Goal: Task Accomplishment & Management: Complete application form

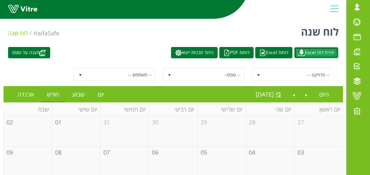
click at [307, 54] on link "יצירת דוח Excel" at bounding box center [316, 52] width 44 height 11
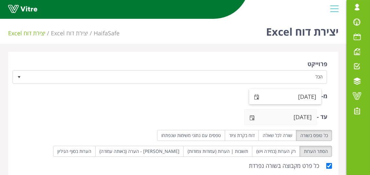
click at [256, 97] on span "select" at bounding box center [256, 97] width 5 height 5
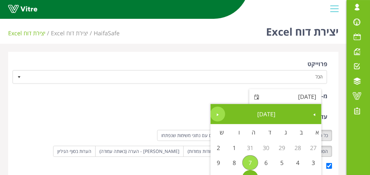
click at [218, 117] on span "Next" at bounding box center [217, 114] width 5 height 5
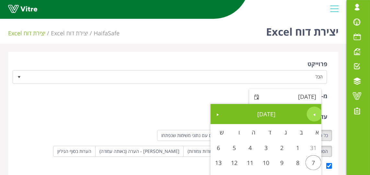
click at [316, 117] on span "Previous" at bounding box center [314, 114] width 5 height 5
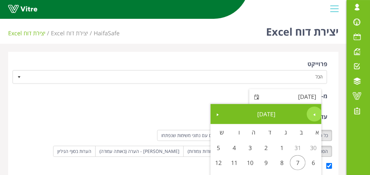
click at [316, 117] on span "Previous" at bounding box center [314, 114] width 5 height 5
click at [263, 150] on link "1" at bounding box center [266, 147] width 16 height 15
type input "01/01/2025"
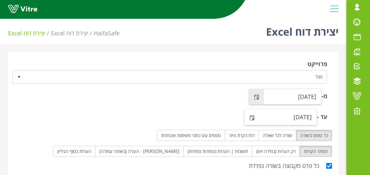
click at [255, 117] on span "select" at bounding box center [251, 117] width 5 height 5
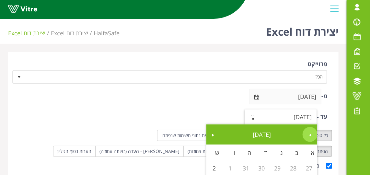
click at [310, 133] on span "Previous" at bounding box center [309, 134] width 5 height 5
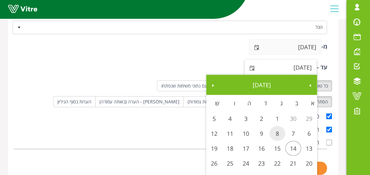
scroll to position [88, 0]
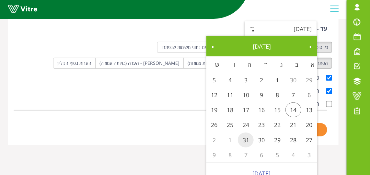
click at [249, 141] on link "31" at bounding box center [246, 139] width 16 height 15
type input "31/07/2025"
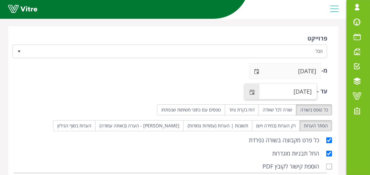
scroll to position [6, 0]
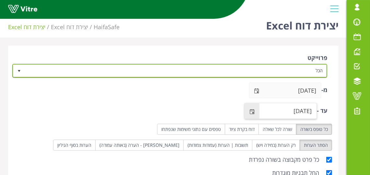
click at [287, 69] on span "הכל" at bounding box center [176, 71] width 302 height 12
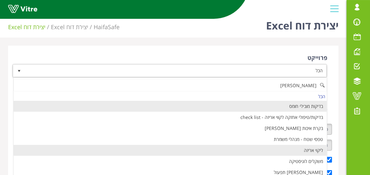
click at [299, 151] on li "ליקוי אריזה" at bounding box center [170, 150] width 313 height 11
type input "לי"
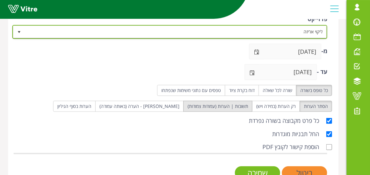
scroll to position [65, 0]
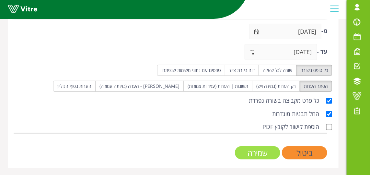
click at [252, 152] on input "שמירה" at bounding box center [257, 152] width 45 height 13
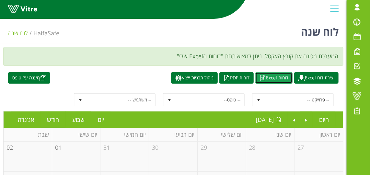
click at [278, 77] on link "דוחות Excel" at bounding box center [273, 77] width 37 height 11
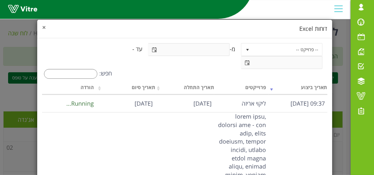
click at [46, 26] on span "×" at bounding box center [44, 27] width 4 height 9
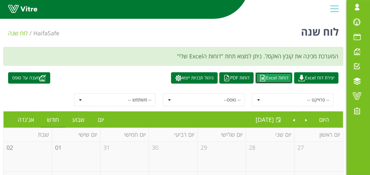
click at [270, 77] on link "דוחות Excel" at bounding box center [273, 77] width 37 height 11
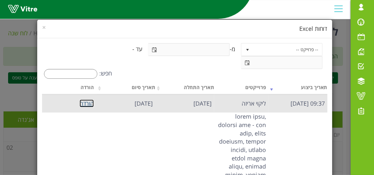
click at [92, 104] on link "הורדה" at bounding box center [87, 103] width 14 height 8
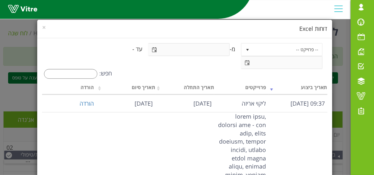
click at [45, 29] on div "× דוחות Excel" at bounding box center [184, 29] width 295 height 18
click at [46, 29] on span "×" at bounding box center [44, 27] width 4 height 9
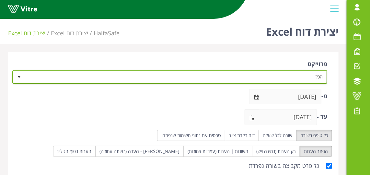
click at [240, 75] on span "הכל" at bounding box center [176, 77] width 302 height 12
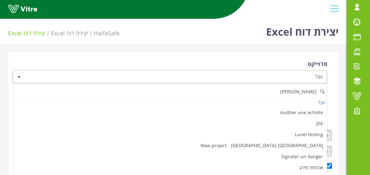
type input "ל"
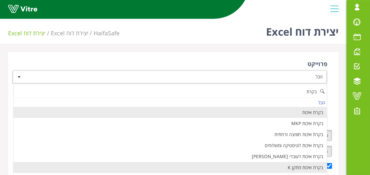
click at [275, 166] on li "בקרת איכות מתקן K" at bounding box center [170, 167] width 313 height 11
type input "בקרת"
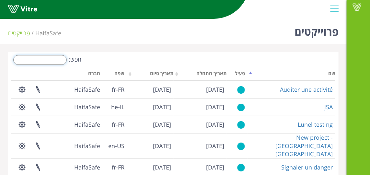
click at [39, 60] on input "חפש:" at bounding box center [39, 60] width 53 height 10
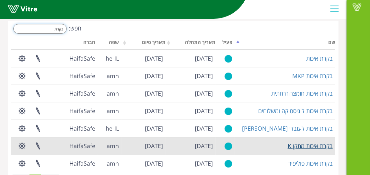
scroll to position [57, 0]
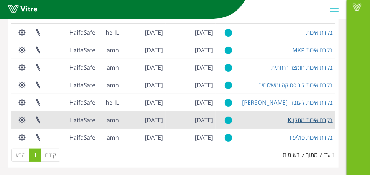
type input "בקרת"
click at [312, 118] on link "בקרת איכות מתקן K" at bounding box center [310, 120] width 45 height 8
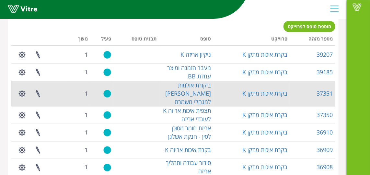
scroll to position [294, 0]
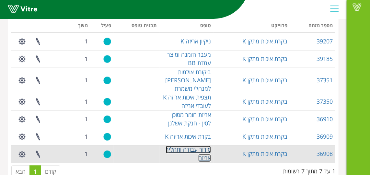
click at [203, 146] on link "סידור עבודה ותהליך אריזה" at bounding box center [188, 154] width 45 height 16
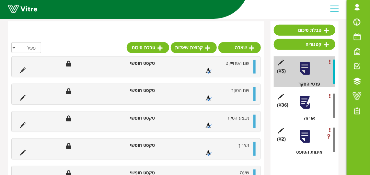
scroll to position [152, 0]
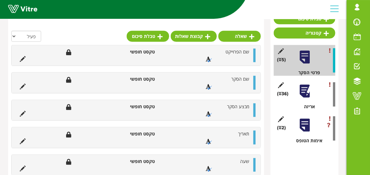
click at [308, 94] on div at bounding box center [304, 91] width 15 height 15
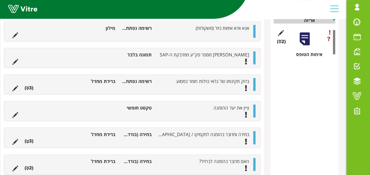
scroll to position [240, 0]
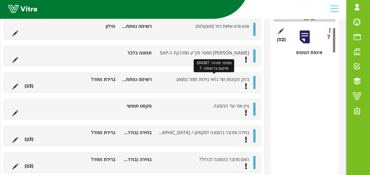
click at [191, 80] on span "בדוק תקינותו של גלאי נזילות חומר במסוע" at bounding box center [212, 79] width 73 height 6
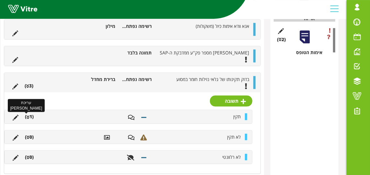
click at [18, 116] on icon at bounding box center [16, 118] width 6 height 6
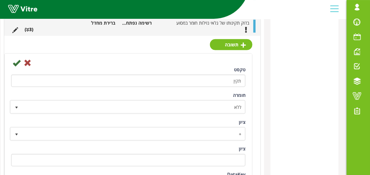
scroll to position [299, 0]
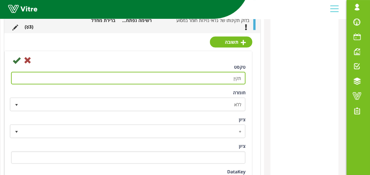
click at [214, 80] on input "תקין" at bounding box center [128, 78] width 234 height 13
type input "תקין - צלם את משפך הגלאי"
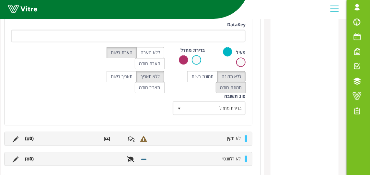
click at [232, 85] on label "תמונת חובה" at bounding box center [231, 87] width 30 height 11
radio input "true"
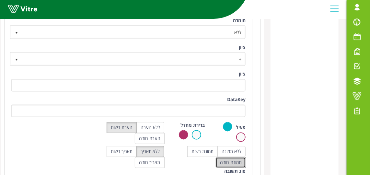
scroll to position [299, 0]
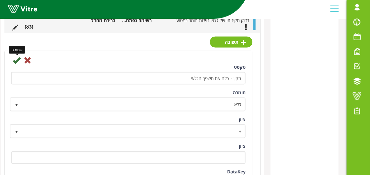
click at [20, 58] on icon at bounding box center [17, 60] width 8 height 8
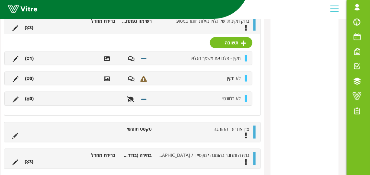
scroll to position [269, 0]
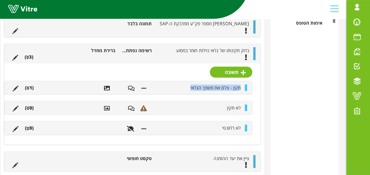
drag, startPoint x: 189, startPoint y: 87, endPoint x: 244, endPoint y: 89, distance: 55.1
click at [244, 89] on div "תקין - צלם את משפך הגלאי (1 )" at bounding box center [128, 87] width 247 height 13
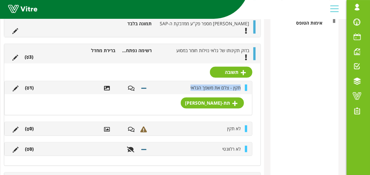
copy span "תקין - צלם את משפך הגלאי"
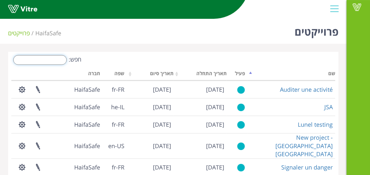
click at [57, 57] on input "חפש:" at bounding box center [39, 60] width 53 height 10
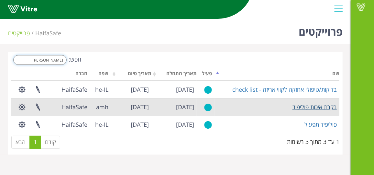
type input "[PERSON_NAME]"
click at [313, 106] on link "בקרת איכות פוליפיד" at bounding box center [315, 107] width 44 height 8
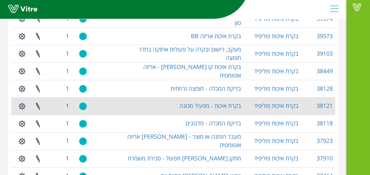
scroll to position [353, 0]
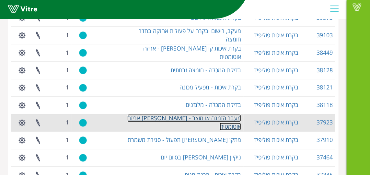
click at [191, 121] on link "מעבר הזמנה או מוצר - [PERSON_NAME] אריזה אוטומטית" at bounding box center [184, 122] width 114 height 16
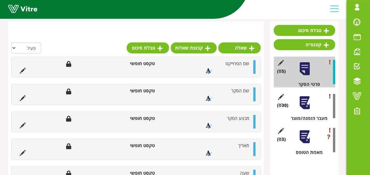
click at [303, 96] on div at bounding box center [304, 103] width 15 height 15
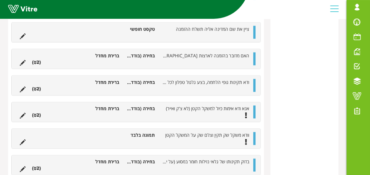
scroll to position [358, 0]
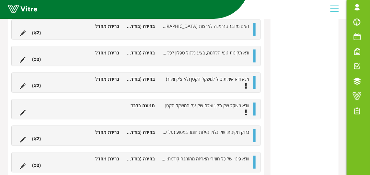
click at [66, 129] on ul "בדוק תקינותו של גלאי נזילות חומר במסוע (על ידי זליגת חומר למסוע) בחירה (בודדת) …" at bounding box center [135, 135] width 236 height 13
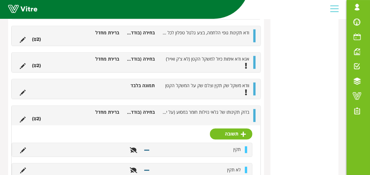
scroll to position [387, 0]
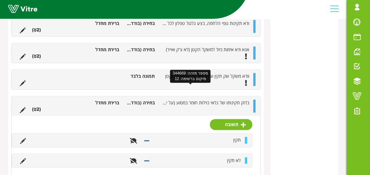
click at [208, 100] on span "בדוק תקינותו של גלאי נזילות חומר במסוע (על ידי זליגת חומר למסוע)" at bounding box center [188, 103] width 121 height 6
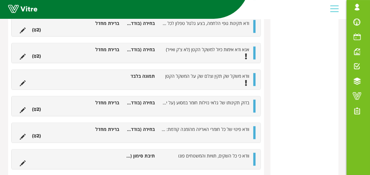
click at [37, 106] on li "(2 )" at bounding box center [36, 109] width 15 height 6
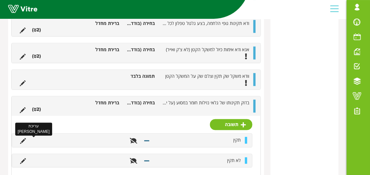
click at [24, 138] on icon at bounding box center [23, 141] width 6 height 6
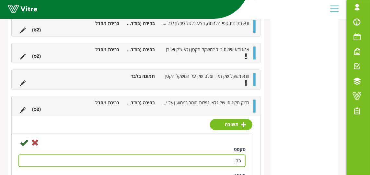
click at [204, 154] on input "תקין" at bounding box center [131, 160] width 227 height 13
click at [170, 154] on input "תקין - צלם את משפך" at bounding box center [131, 160] width 227 height 13
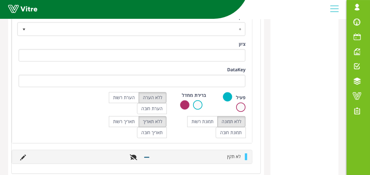
scroll to position [593, 0]
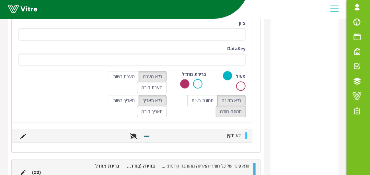
type input "תקין - צלם את משפך"
drag, startPoint x: 226, startPoint y: 95, endPoint x: 231, endPoint y: 94, distance: 4.3
click at [229, 106] on label "תמונת חובה" at bounding box center [231, 111] width 30 height 11
radio input "true"
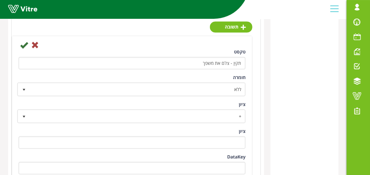
scroll to position [417, 0]
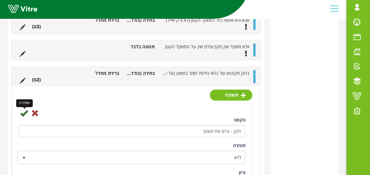
click at [24, 109] on icon at bounding box center [24, 113] width 8 height 8
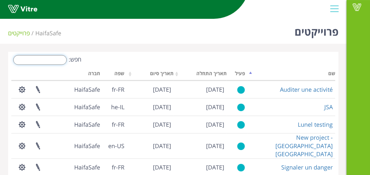
click at [55, 60] on input "חפש:" at bounding box center [39, 60] width 53 height 10
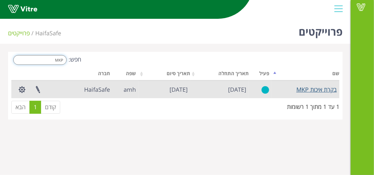
type input "MKP"
click at [330, 90] on link "בקרת איכות MKP" at bounding box center [317, 90] width 40 height 8
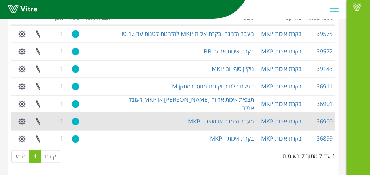
scroll to position [294, 0]
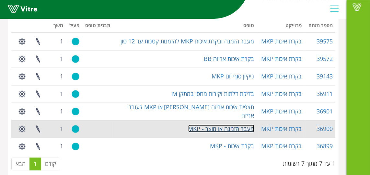
click at [230, 128] on link "מעבר הזמנה או מוצר - MKP" at bounding box center [221, 129] width 66 height 8
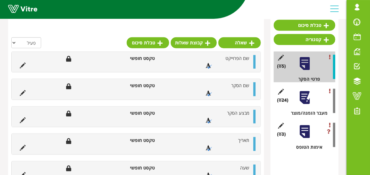
scroll to position [152, 0]
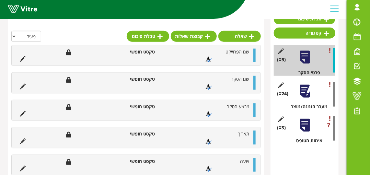
click at [306, 91] on div at bounding box center [304, 91] width 15 height 15
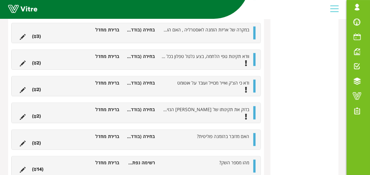
scroll to position [299, 0]
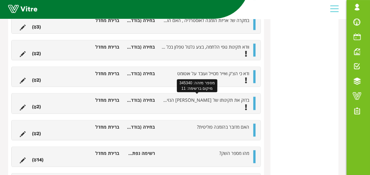
click at [194, 98] on span "בדוק את תקינותו של [PERSON_NAME] הנזילות על ידי שפיכת חומר במסוע" at bounding box center [181, 100] width 136 height 6
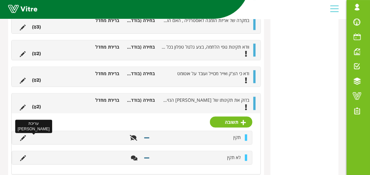
click at [24, 136] on icon at bounding box center [23, 138] width 6 height 6
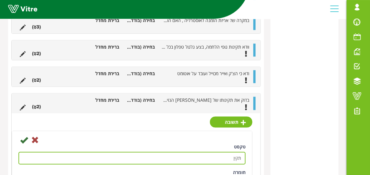
click at [210, 157] on input "תקין" at bounding box center [131, 158] width 227 height 13
paste input "תקין - צלם את משפך הגלאי"
click at [230, 157] on input "תקין תקין - צלם את משפך הגלאי" at bounding box center [131, 158] width 227 height 13
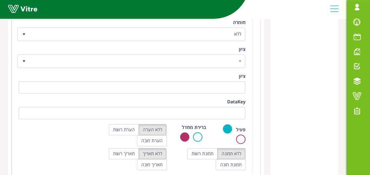
scroll to position [505, 0]
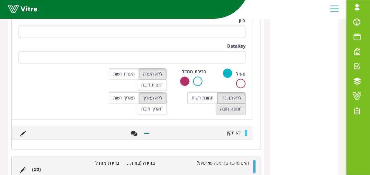
type input "תקין - צלם את משפך הגלאי"
click at [226, 104] on label "תמונת חובה" at bounding box center [231, 108] width 30 height 11
radio input "true"
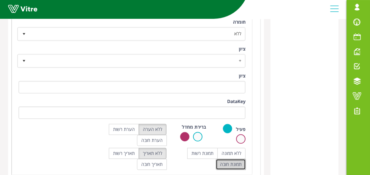
scroll to position [358, 0]
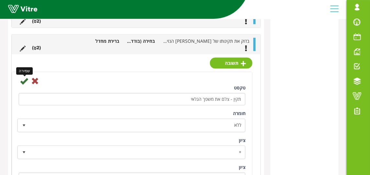
click at [25, 78] on icon at bounding box center [24, 81] width 8 height 8
